Goal: Transaction & Acquisition: Purchase product/service

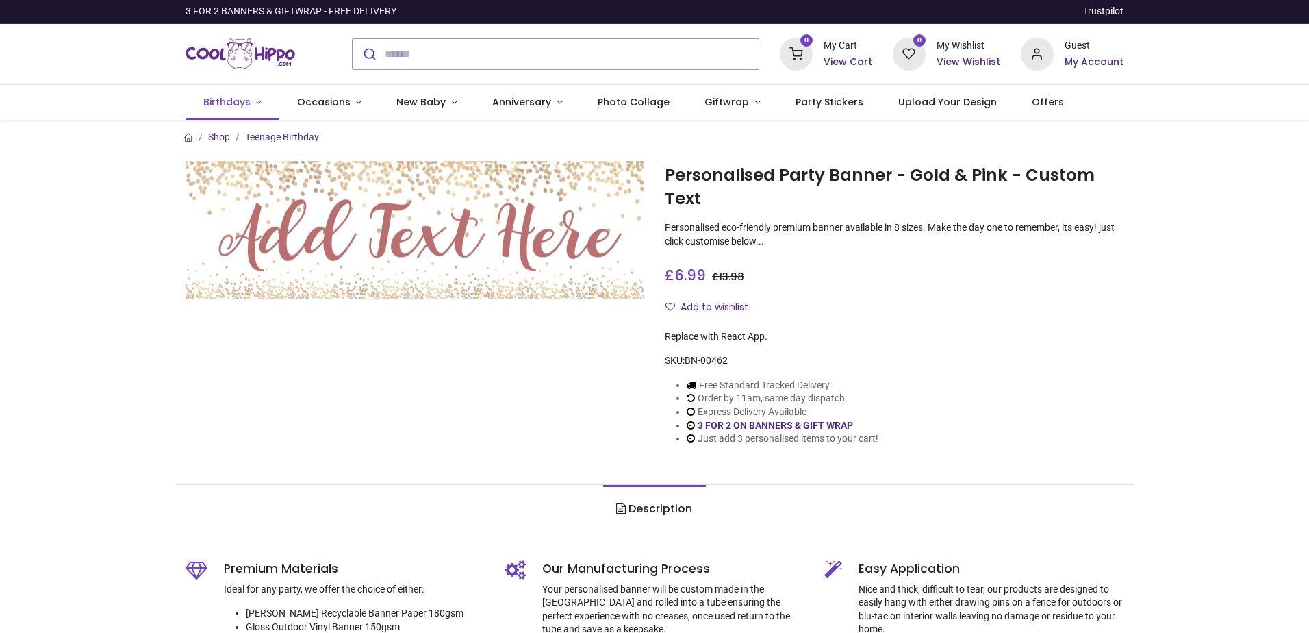
click at [236, 101] on span "Birthdays" at bounding box center [226, 102] width 47 height 14
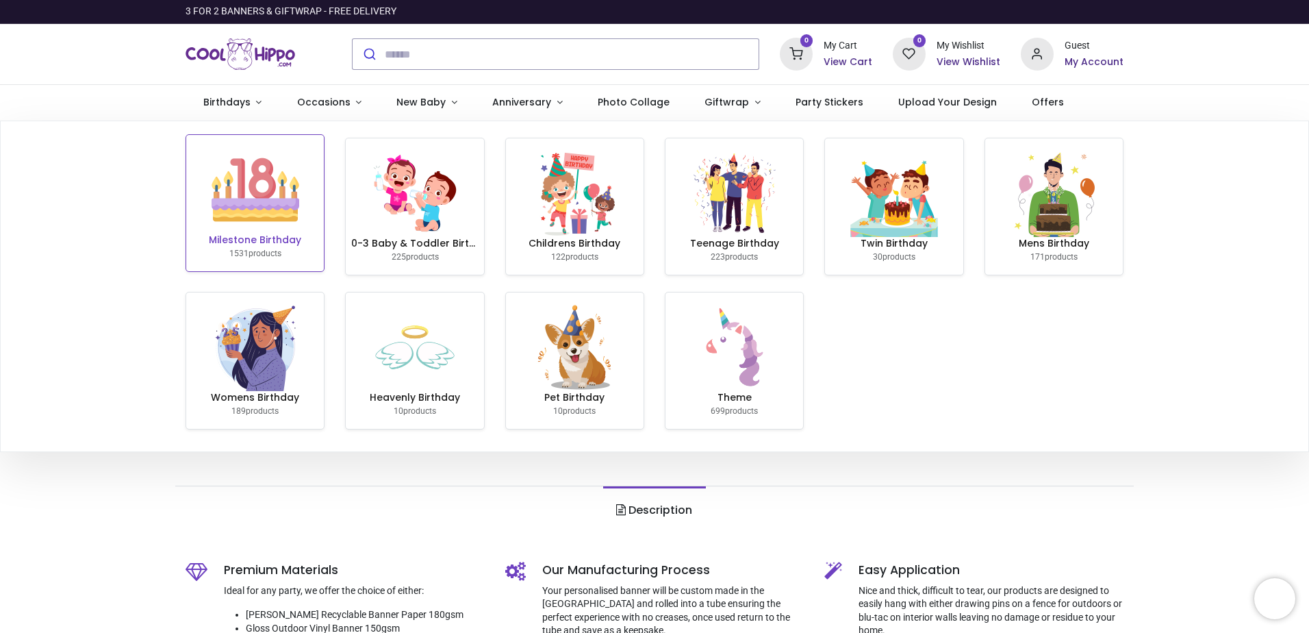
click at [288, 206] on img at bounding box center [256, 190] width 88 height 88
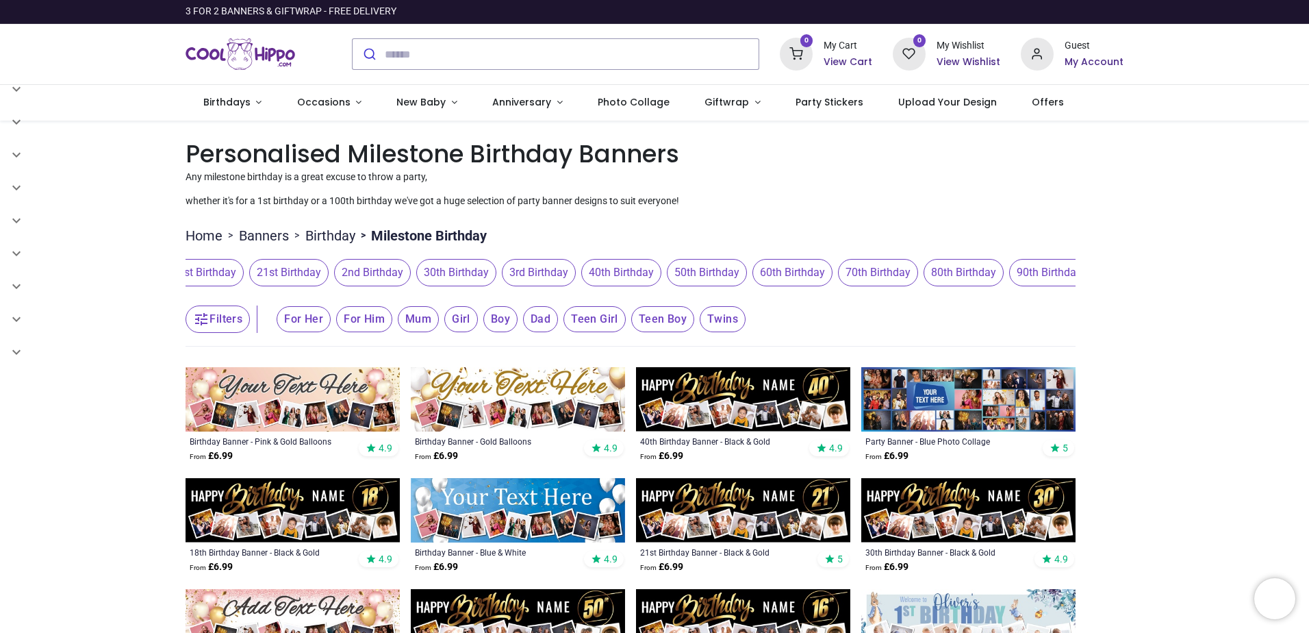
scroll to position [0, 461]
click at [527, 271] on span "3rd Birthday" at bounding box center [532, 272] width 74 height 27
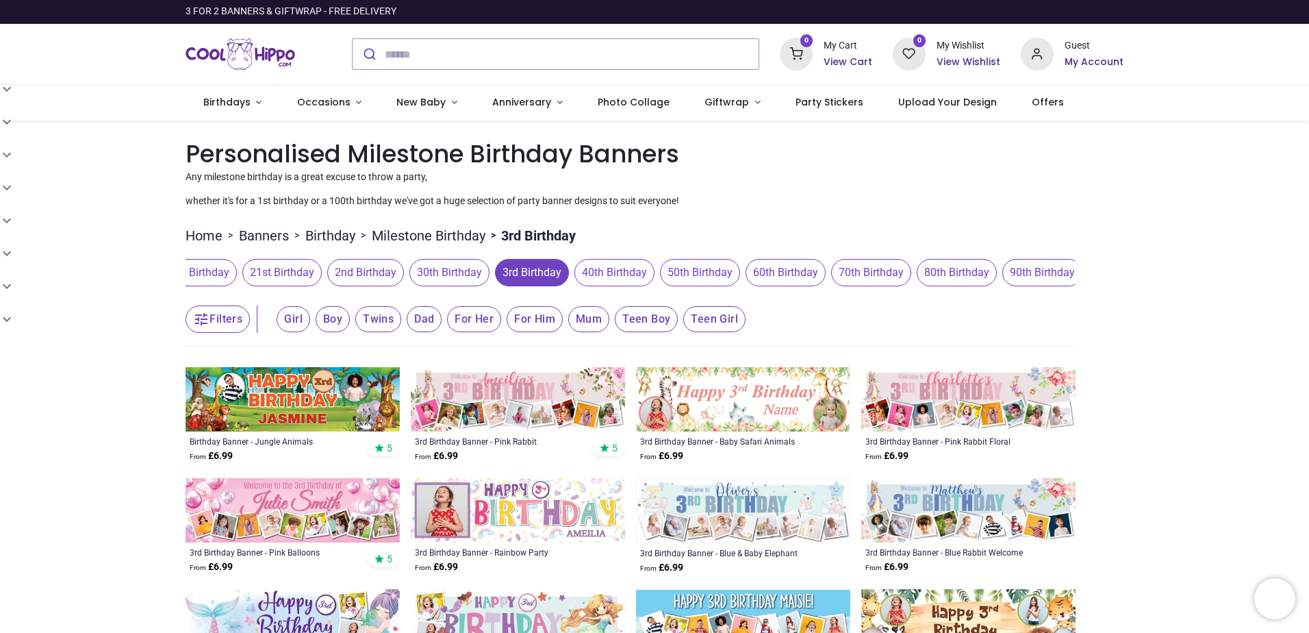
click at [451, 272] on span "30th Birthday" at bounding box center [449, 272] width 80 height 27
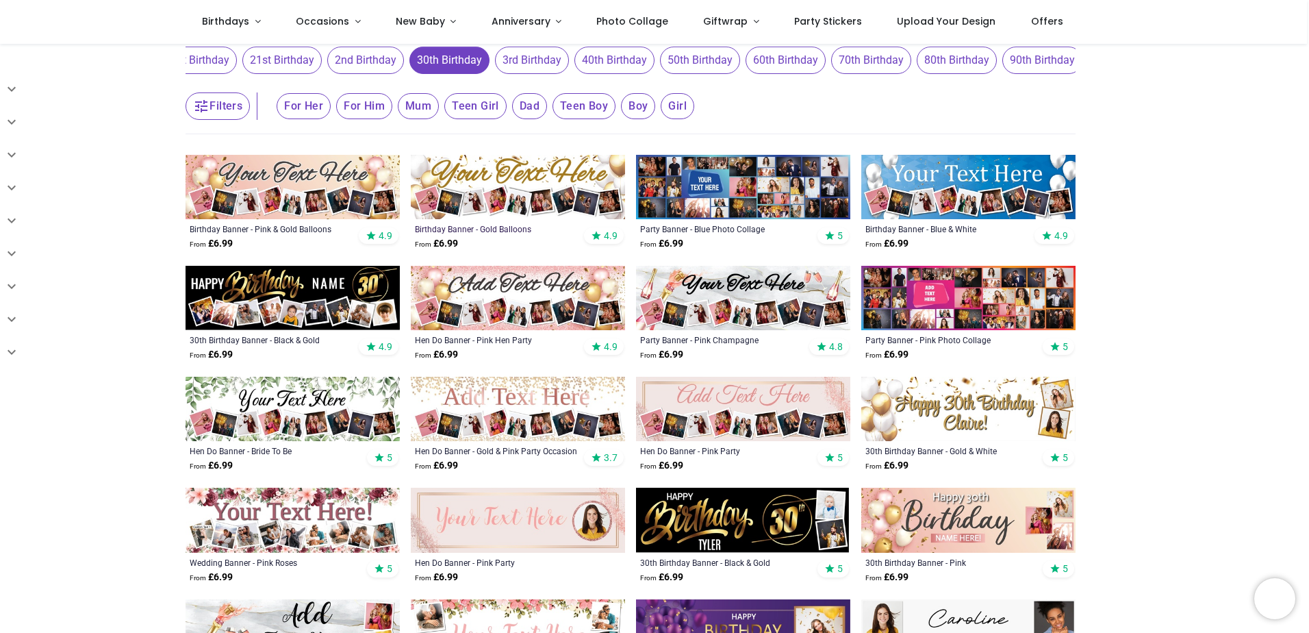
scroll to position [137, 0]
click at [522, 504] on img at bounding box center [518, 519] width 214 height 64
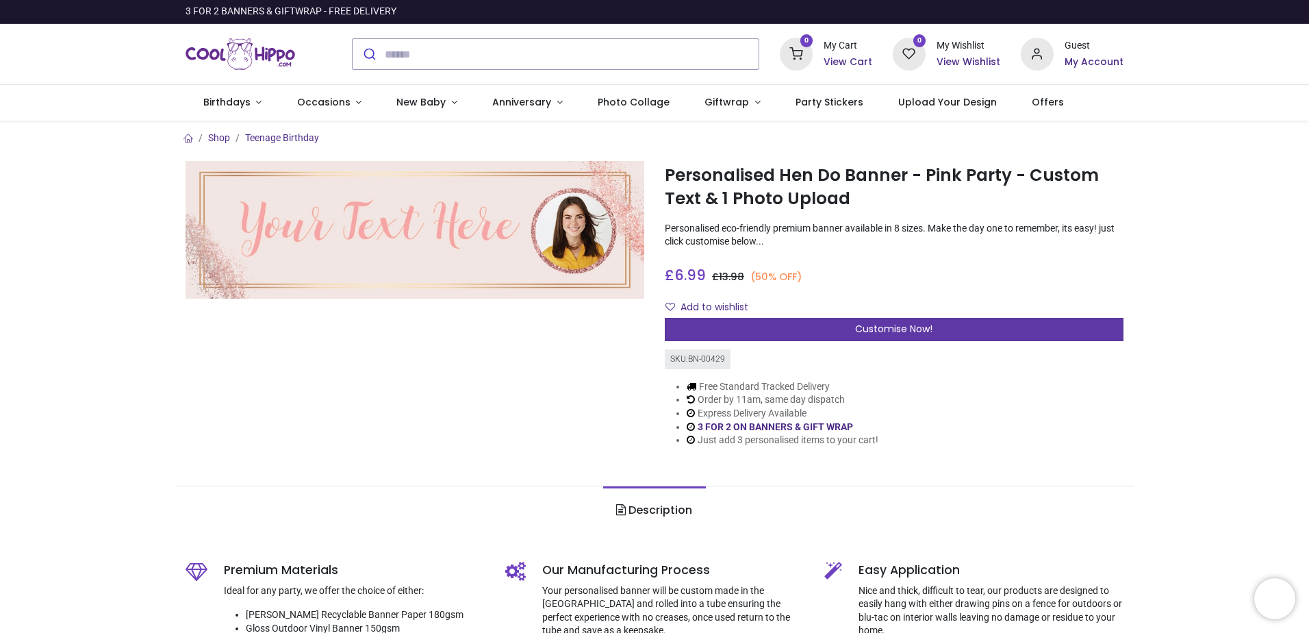
click at [891, 339] on div "Customise Now!" at bounding box center [894, 329] width 459 height 23
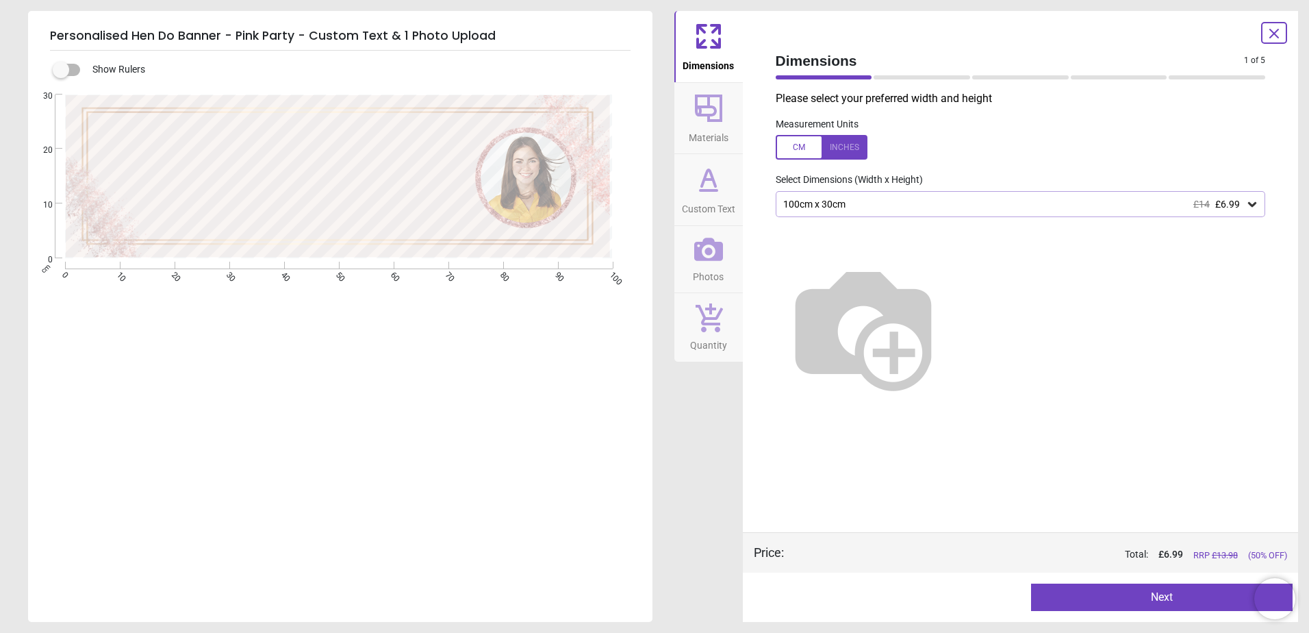
click at [937, 207] on div "100cm x 30cm £14 £6.99" at bounding box center [1014, 205] width 464 height 12
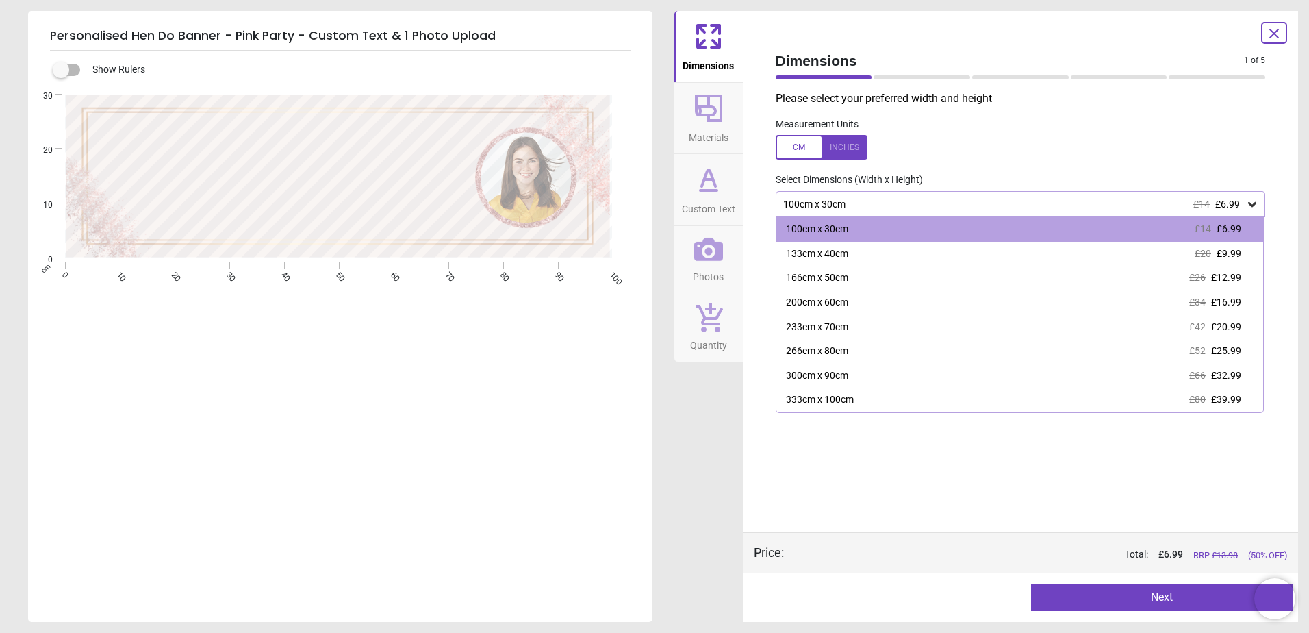
click at [965, 154] on label at bounding box center [1021, 147] width 490 height 25
click at [953, 148] on label at bounding box center [1021, 147] width 490 height 25
click at [1269, 178] on div "Select Dimensions (Width x Height)" at bounding box center [1021, 180] width 512 height 14
drag, startPoint x: 1182, startPoint y: 492, endPoint x: 1174, endPoint y: 494, distance: 8.3
click at [1174, 493] on div "Please select your preferred width and height Measurement Units Select Dimensio…" at bounding box center [1021, 311] width 512 height 441
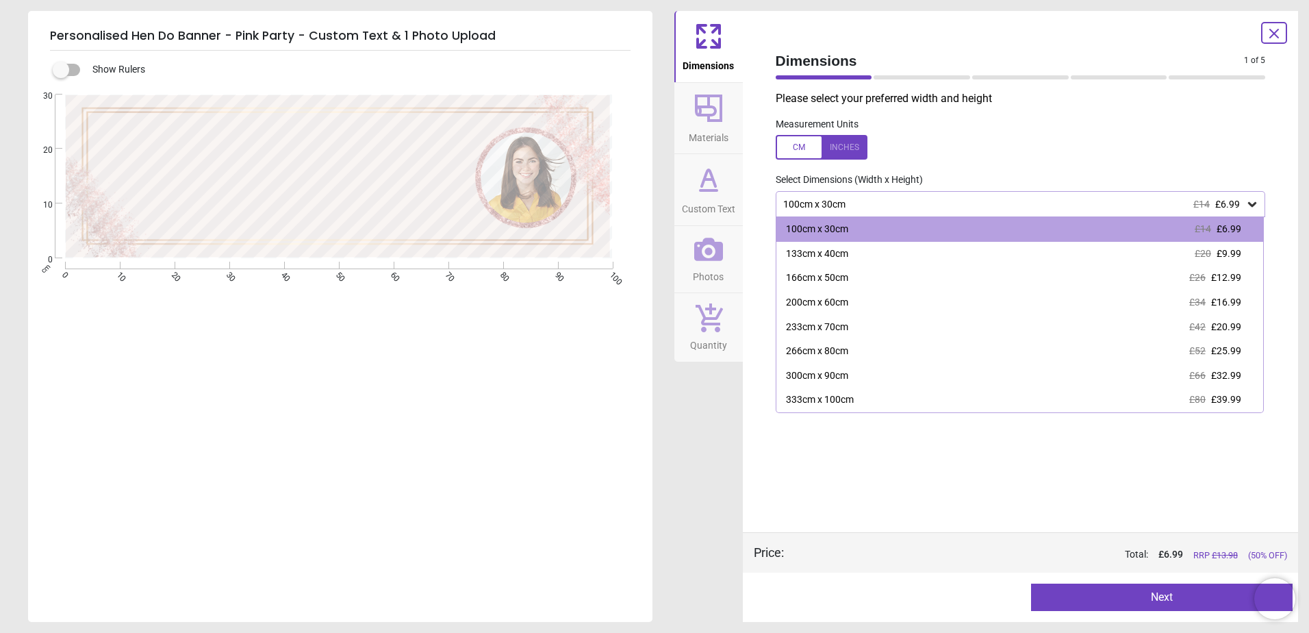
click at [956, 498] on div "Please select your preferred width and height Measurement Units Select Dimensio…" at bounding box center [1021, 311] width 512 height 441
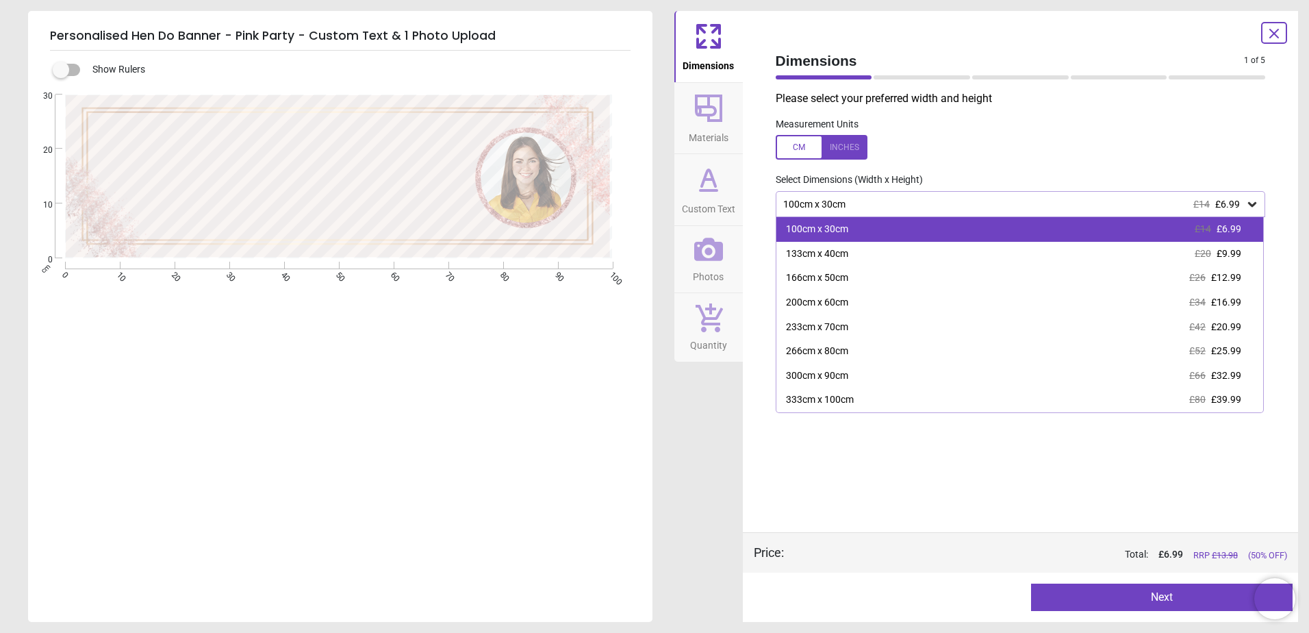
click at [1218, 224] on span "£6.99" at bounding box center [1229, 228] width 25 height 11
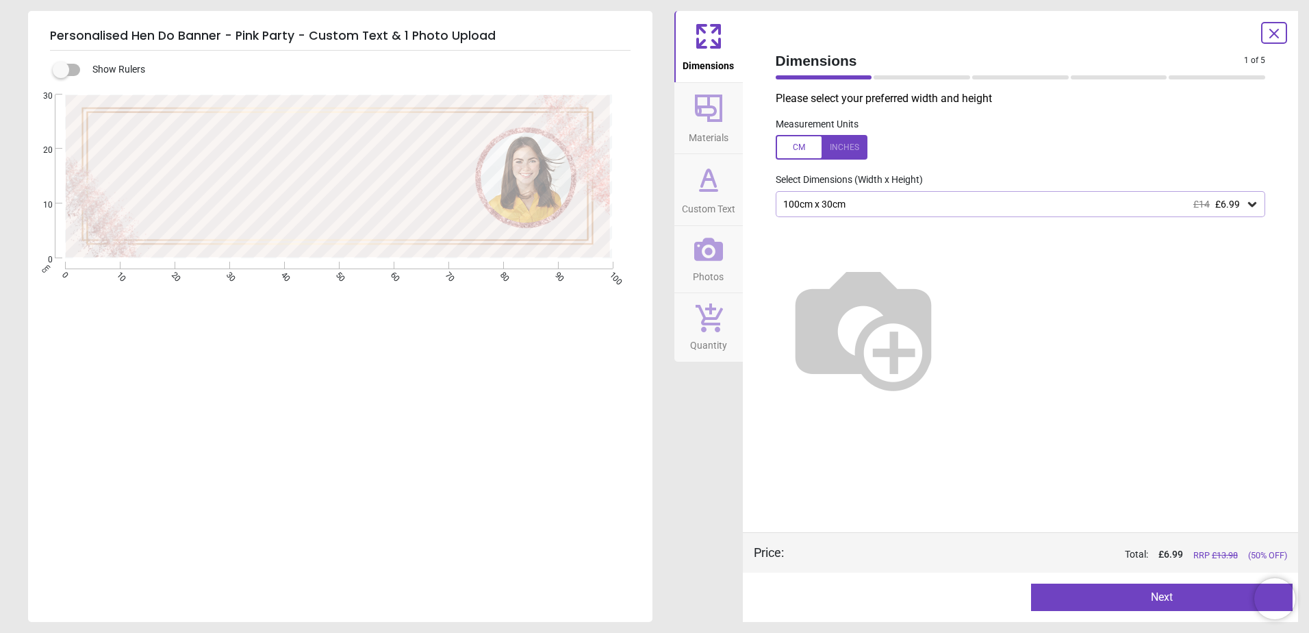
click at [711, 112] on icon at bounding box center [708, 108] width 33 height 33
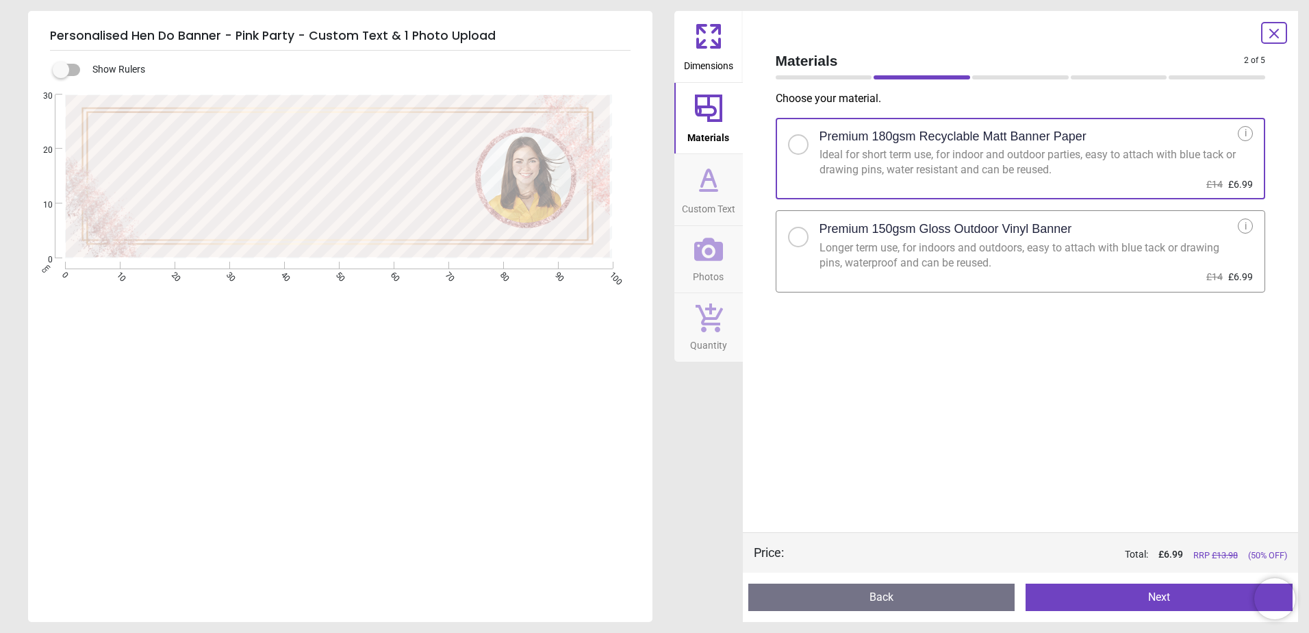
click at [711, 171] on icon at bounding box center [708, 179] width 33 height 33
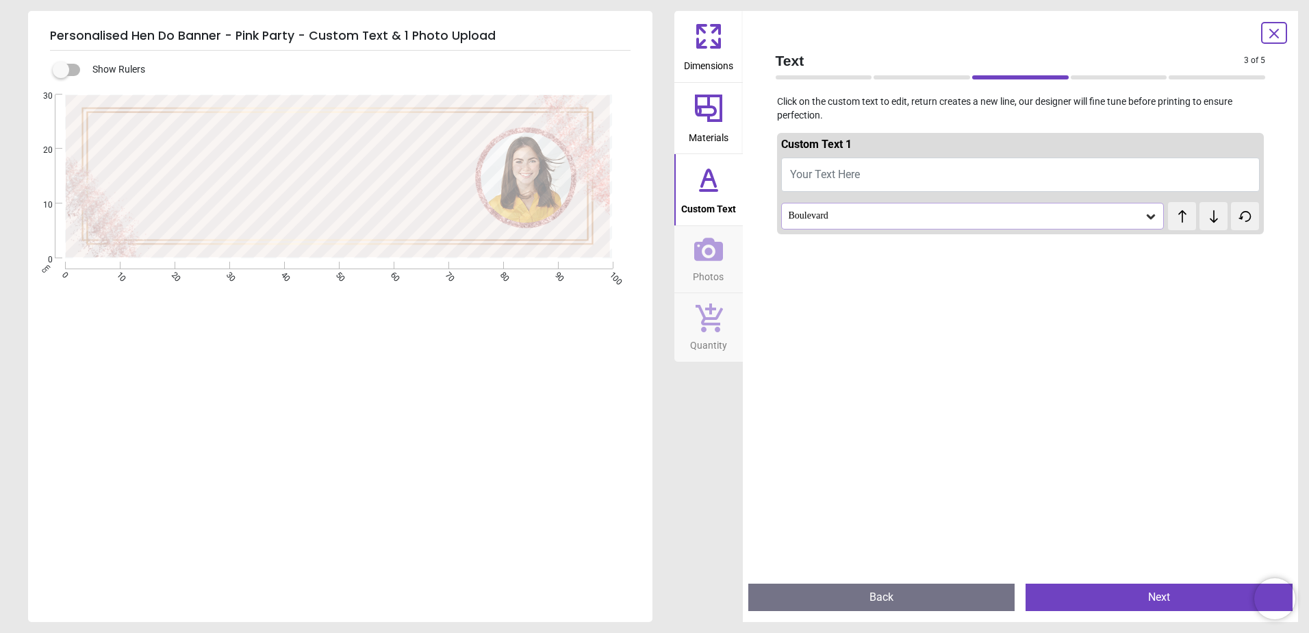
click at [906, 188] on button "Your Text Here" at bounding box center [1020, 174] width 479 height 34
click at [875, 175] on button "Your Text Here" at bounding box center [1020, 174] width 479 height 34
click at [873, 175] on button "Your Text Here" at bounding box center [1020, 174] width 479 height 34
type textarea "*"
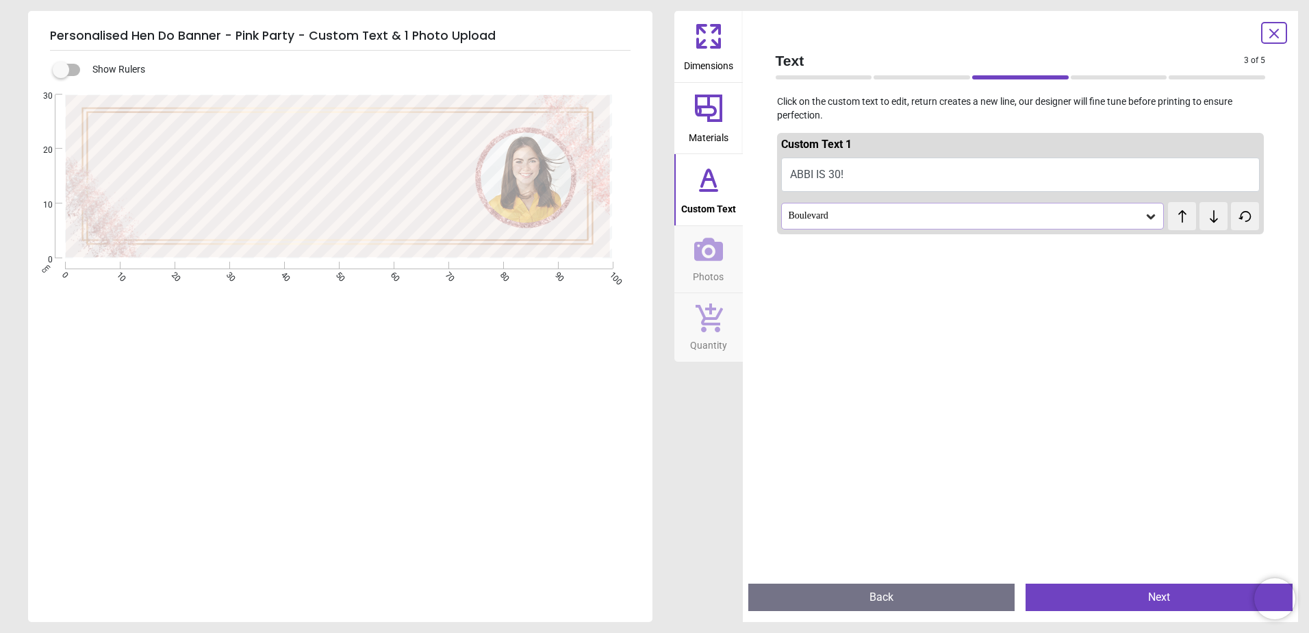
type textarea "**********"
click at [861, 214] on div "Boulevard" at bounding box center [965, 216] width 357 height 12
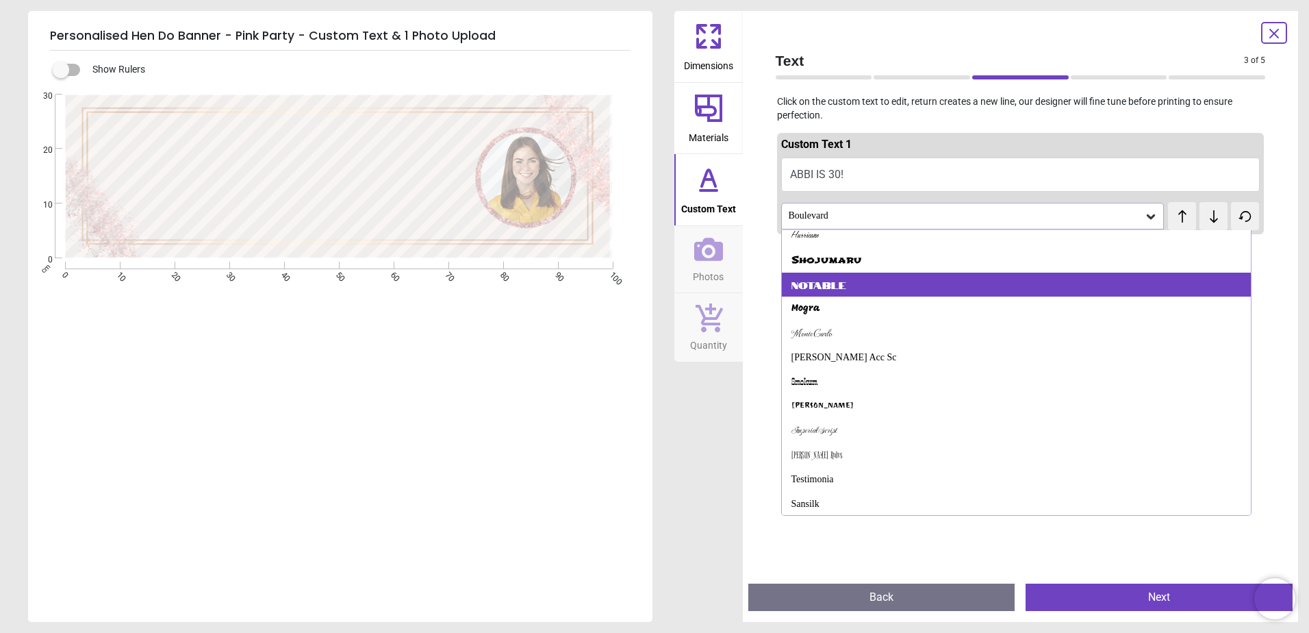
scroll to position [665, 0]
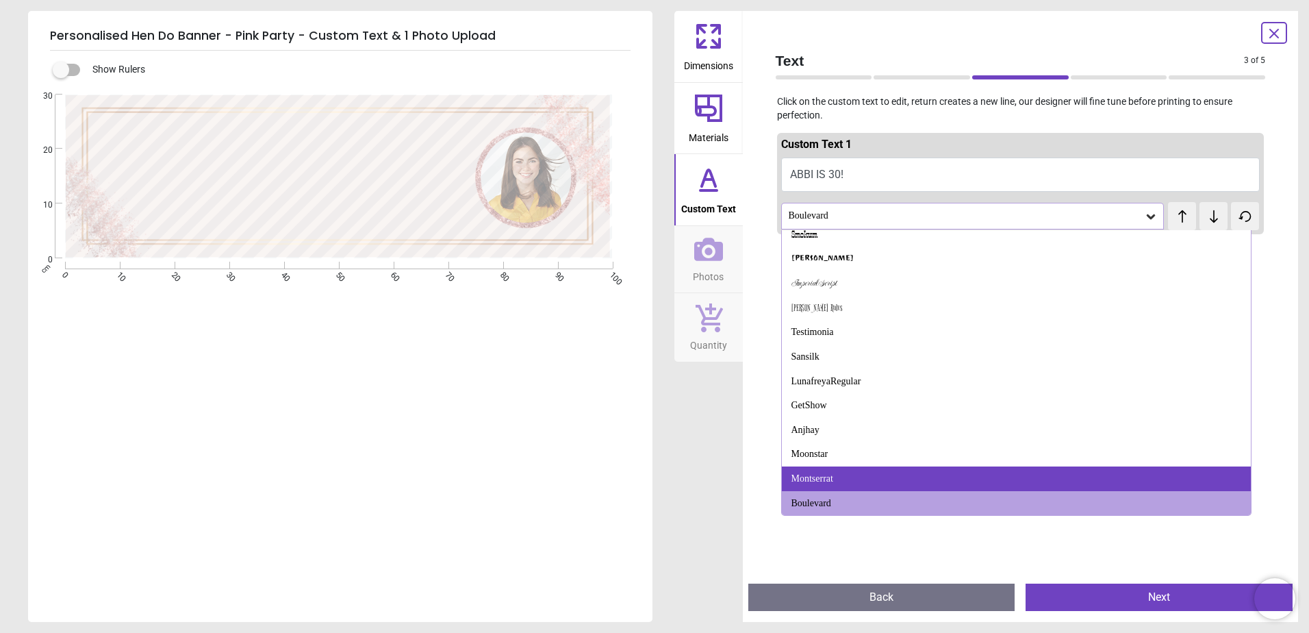
click at [833, 475] on div "Montserrat" at bounding box center [812, 479] width 42 height 14
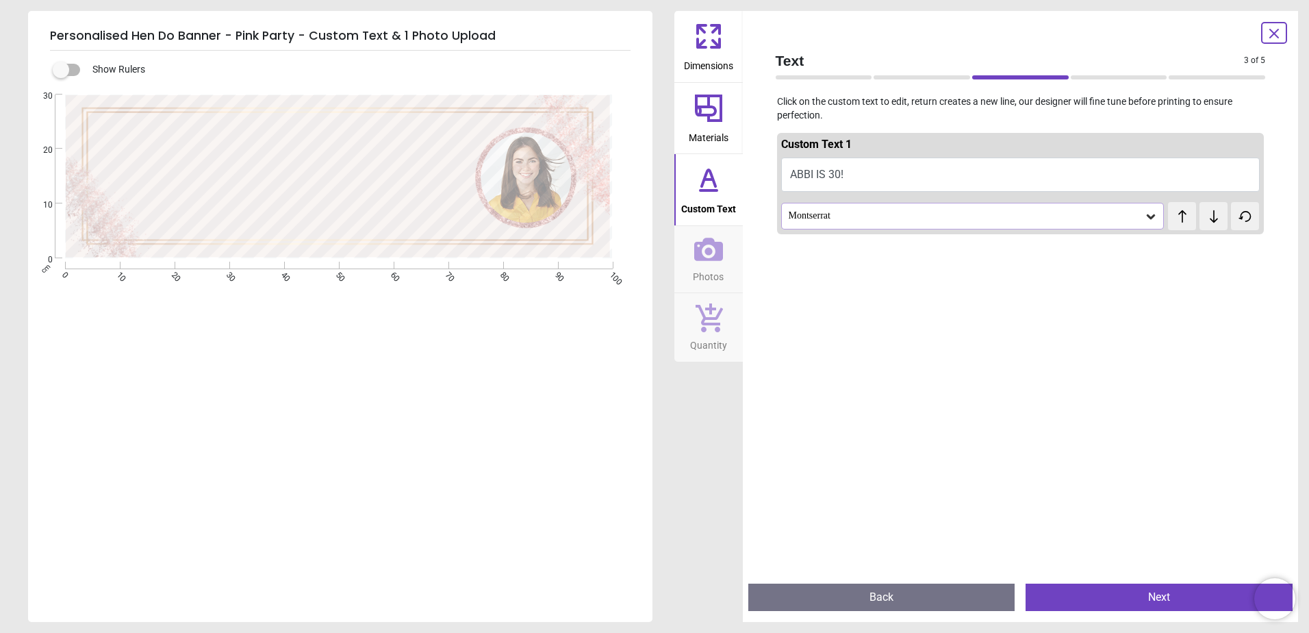
scroll to position [0, 0]
click at [856, 228] on div "Montserrat" at bounding box center [972, 216] width 383 height 26
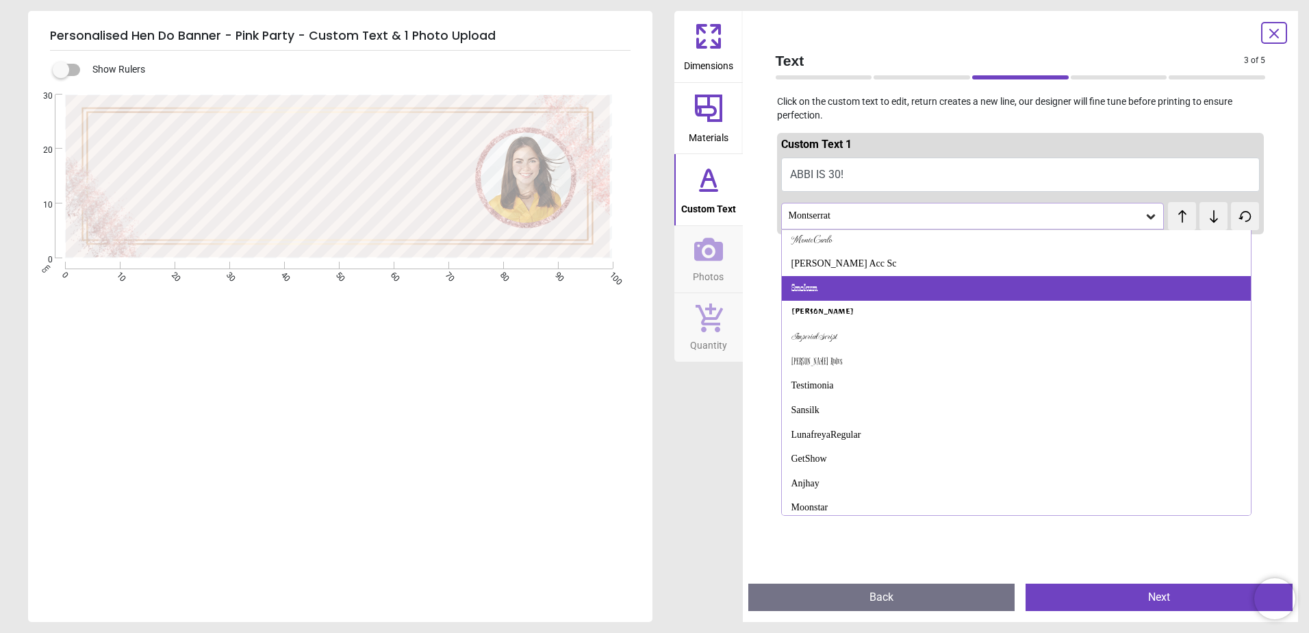
scroll to position [642, 0]
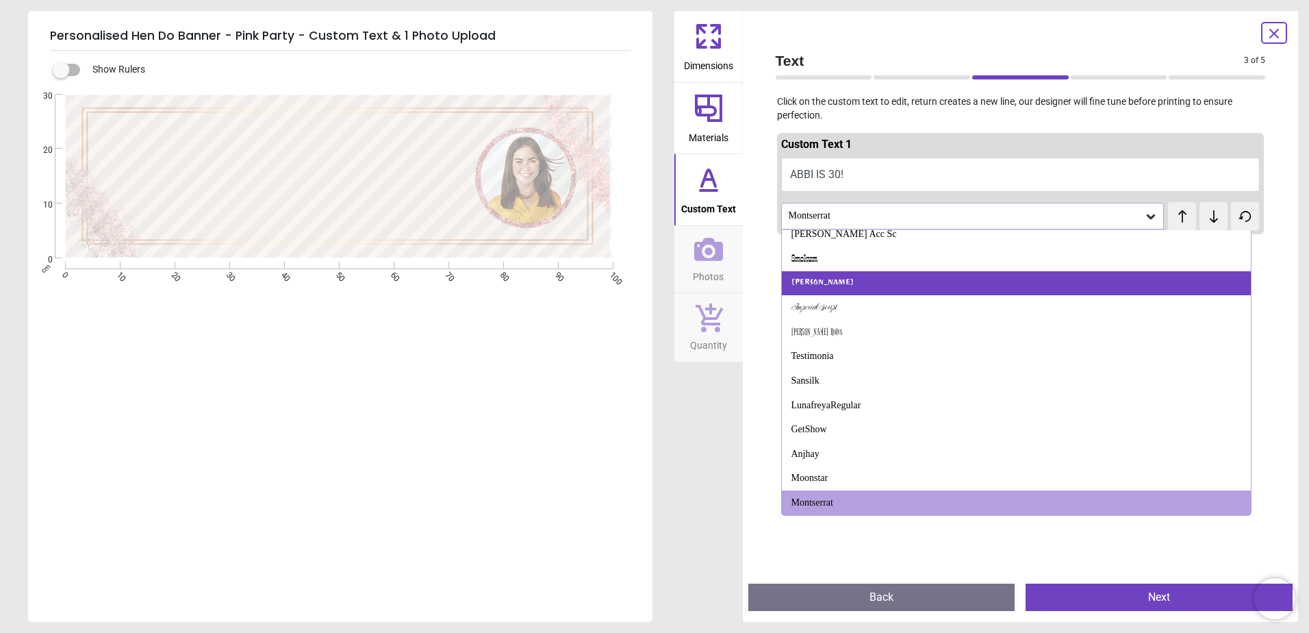
click at [843, 293] on div "Ravi Prakash" at bounding box center [1017, 283] width 470 height 25
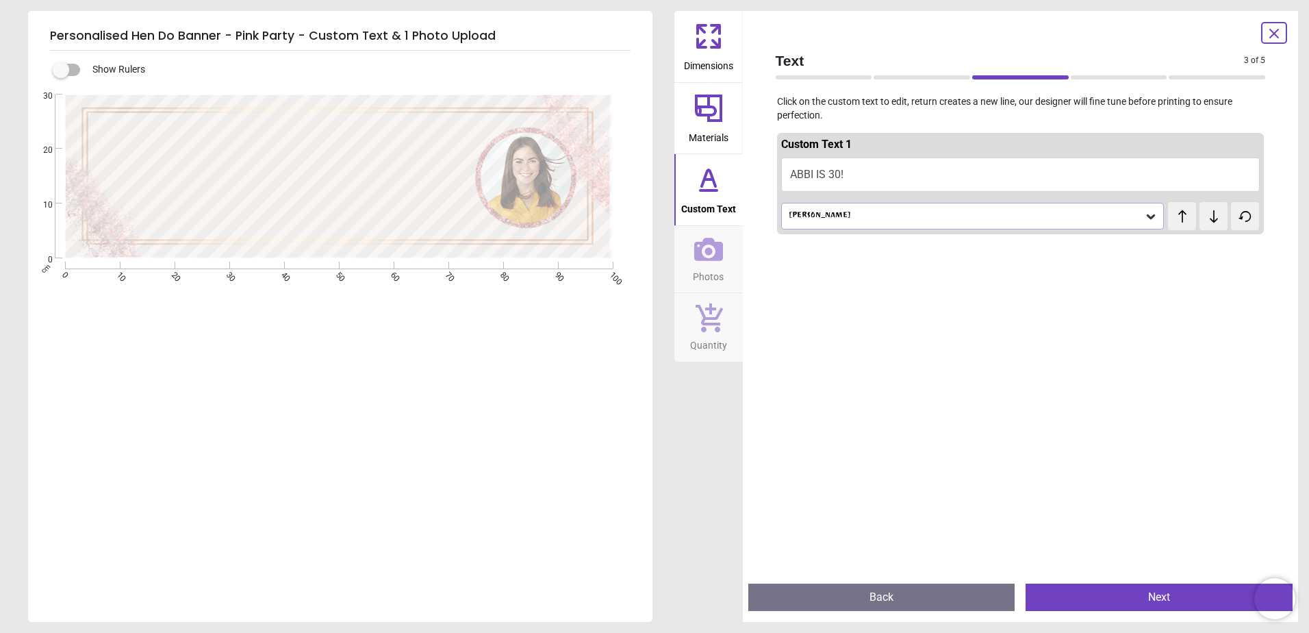
click at [906, 218] on div "Ravi Prakash" at bounding box center [965, 216] width 357 height 12
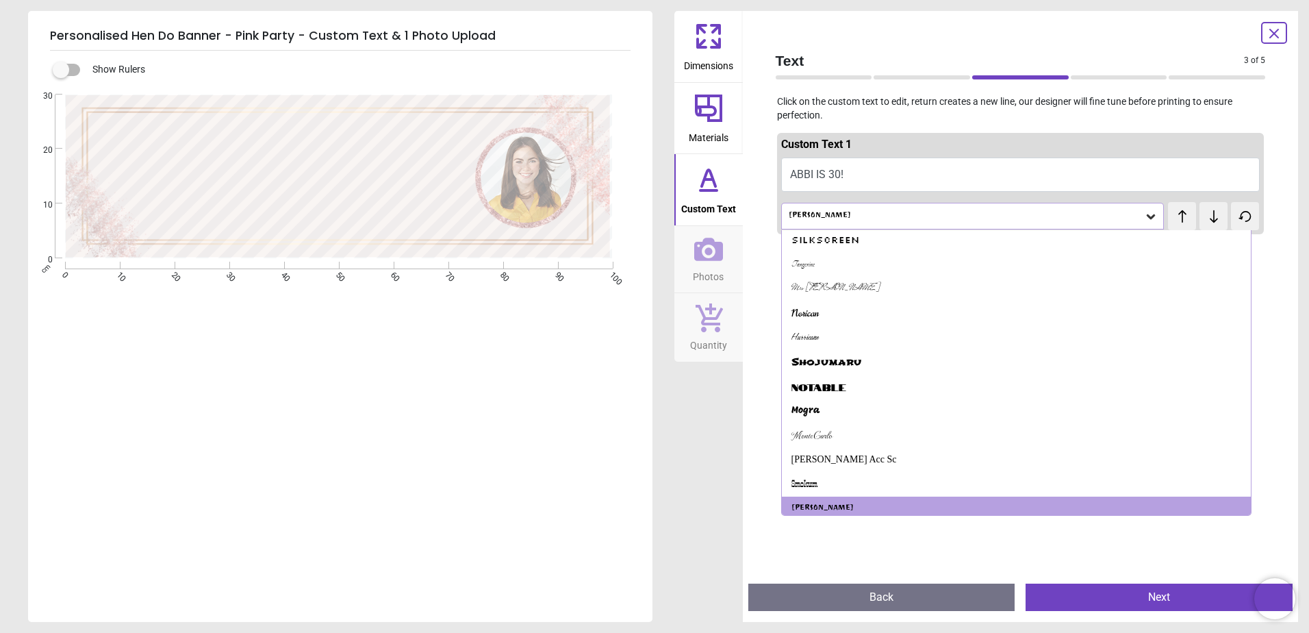
scroll to position [0, 0]
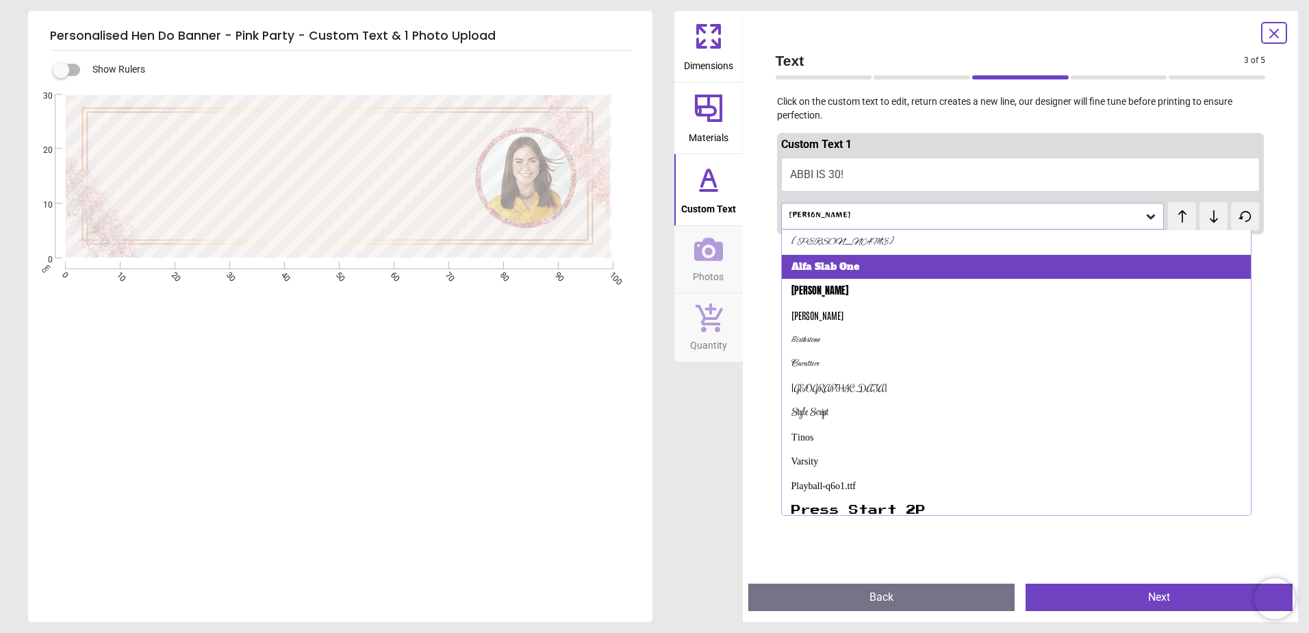
click at [872, 258] on div "Alfa Slab One" at bounding box center [1017, 267] width 470 height 25
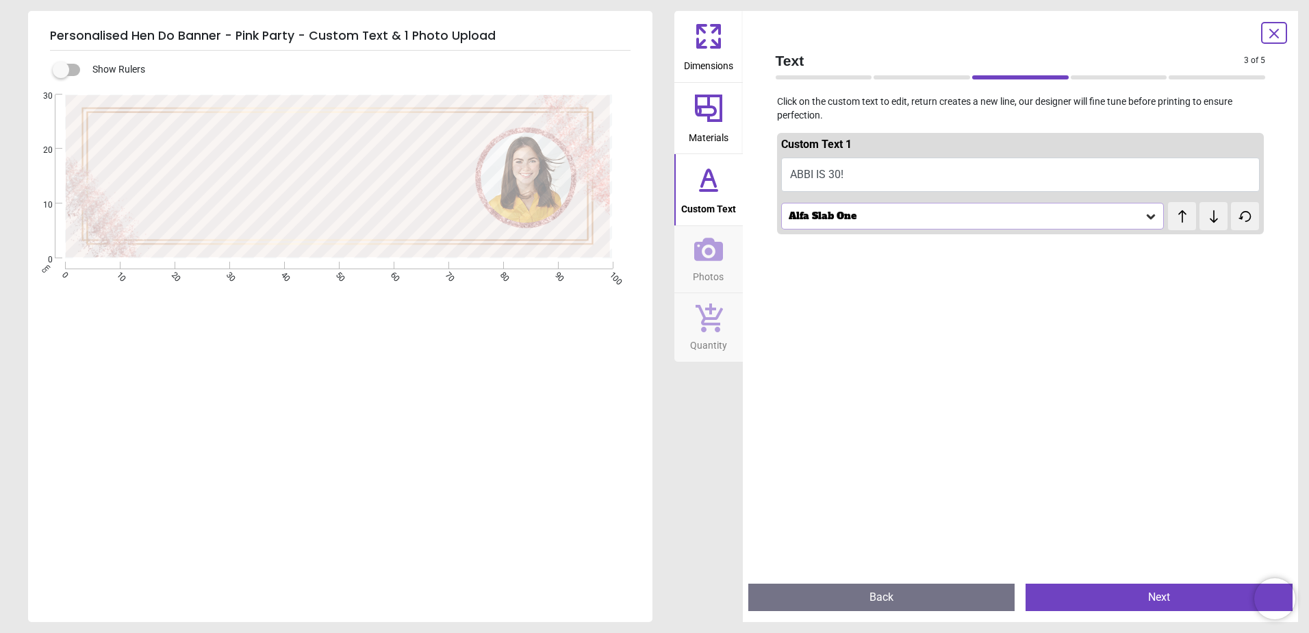
click at [902, 211] on div "Alfa Slab One" at bounding box center [965, 216] width 357 height 12
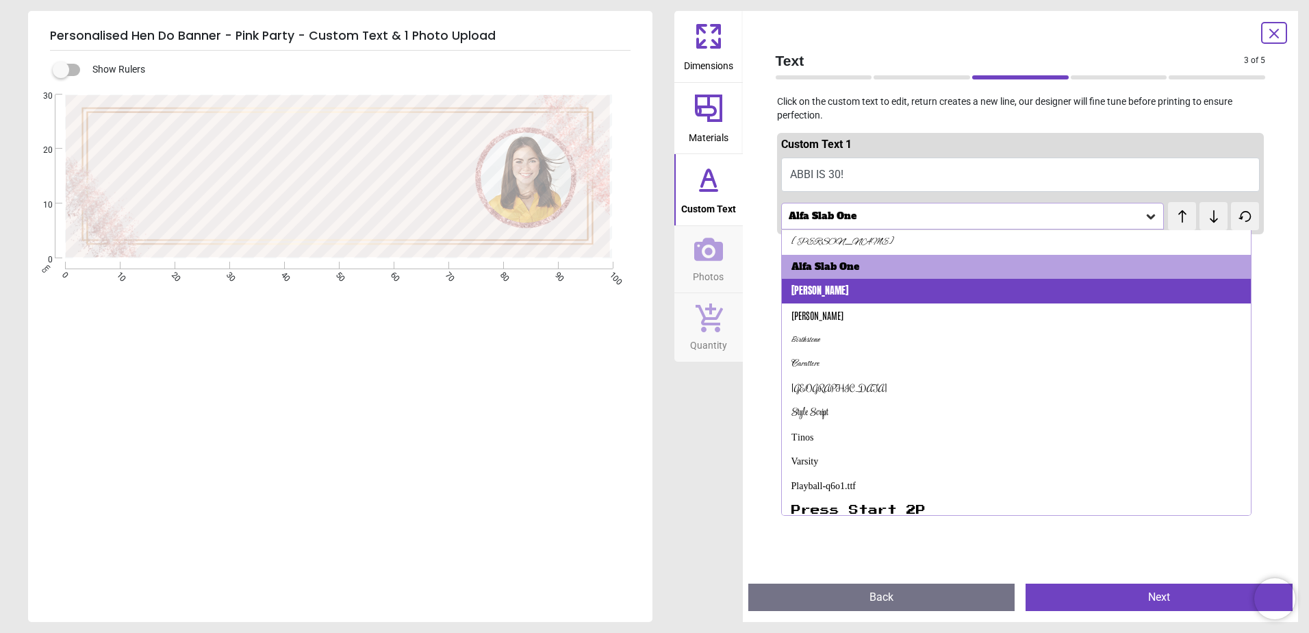
click at [852, 297] on div "Anton" at bounding box center [1017, 291] width 470 height 25
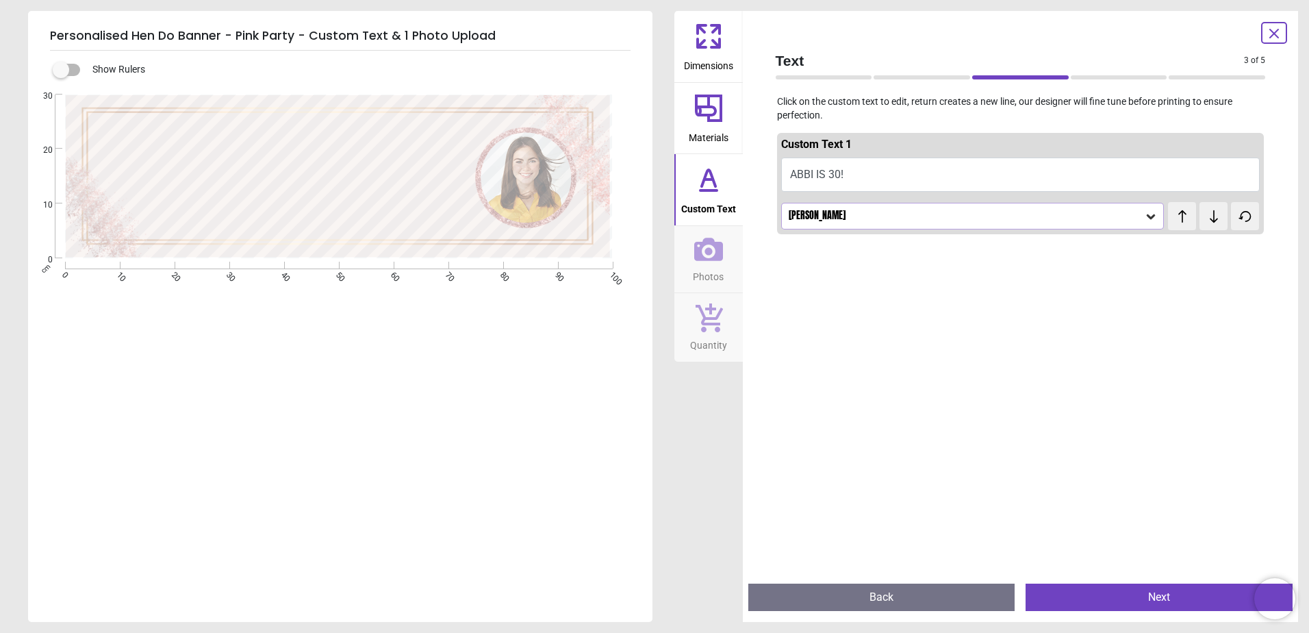
click at [697, 271] on span "Photos" at bounding box center [708, 274] width 31 height 21
